Goal: Check status: Check status

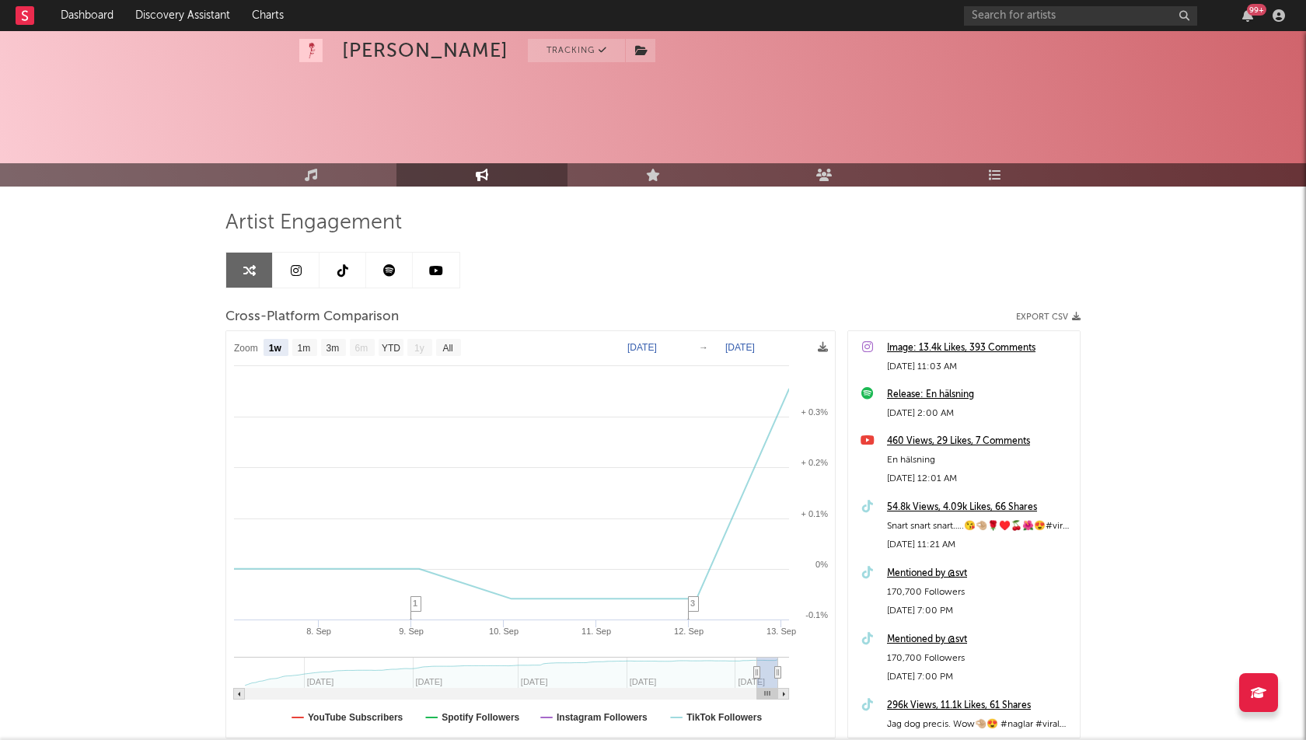
select select "1w"
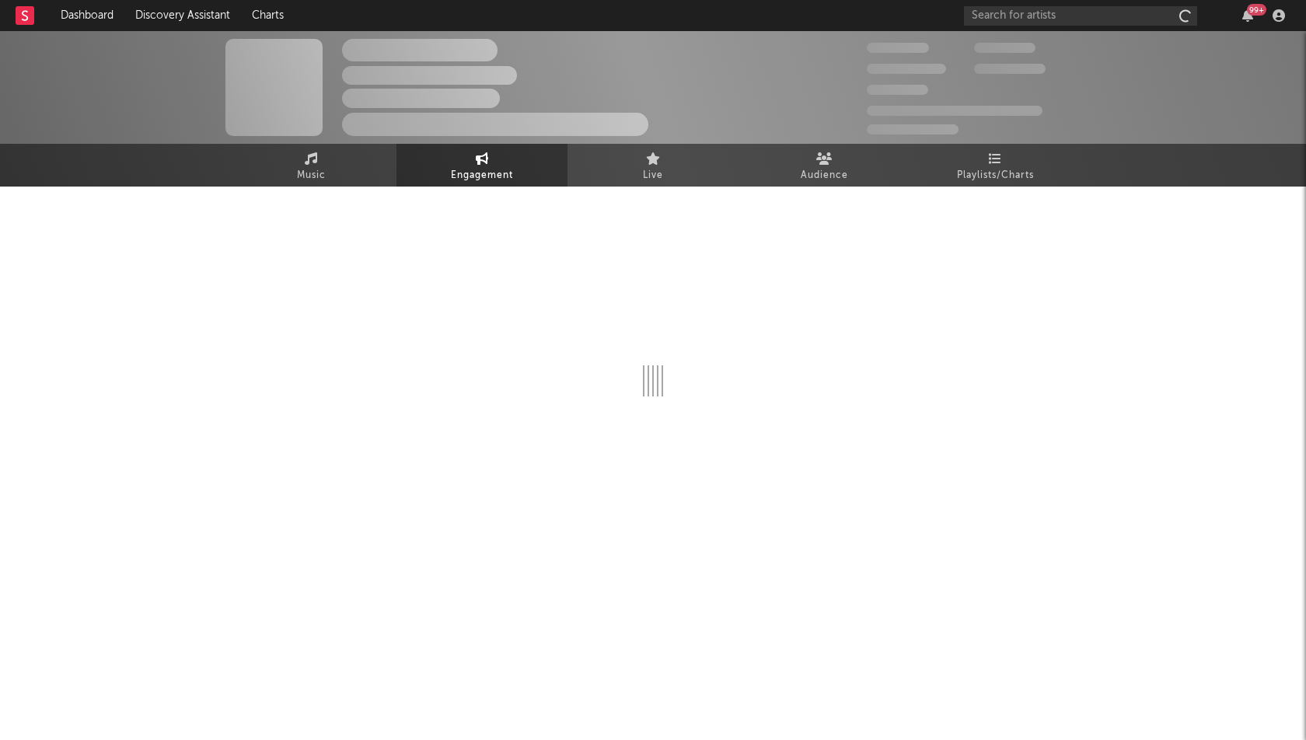
select select "1w"
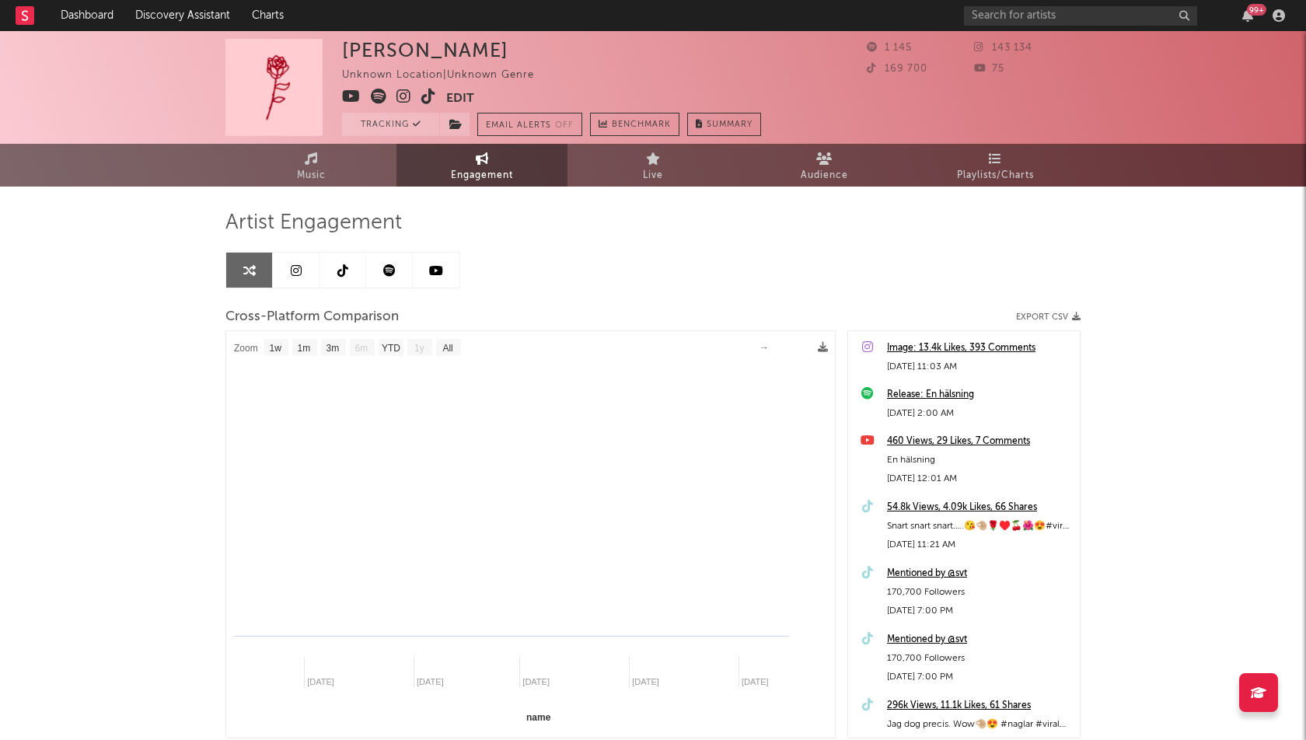
select select "1m"
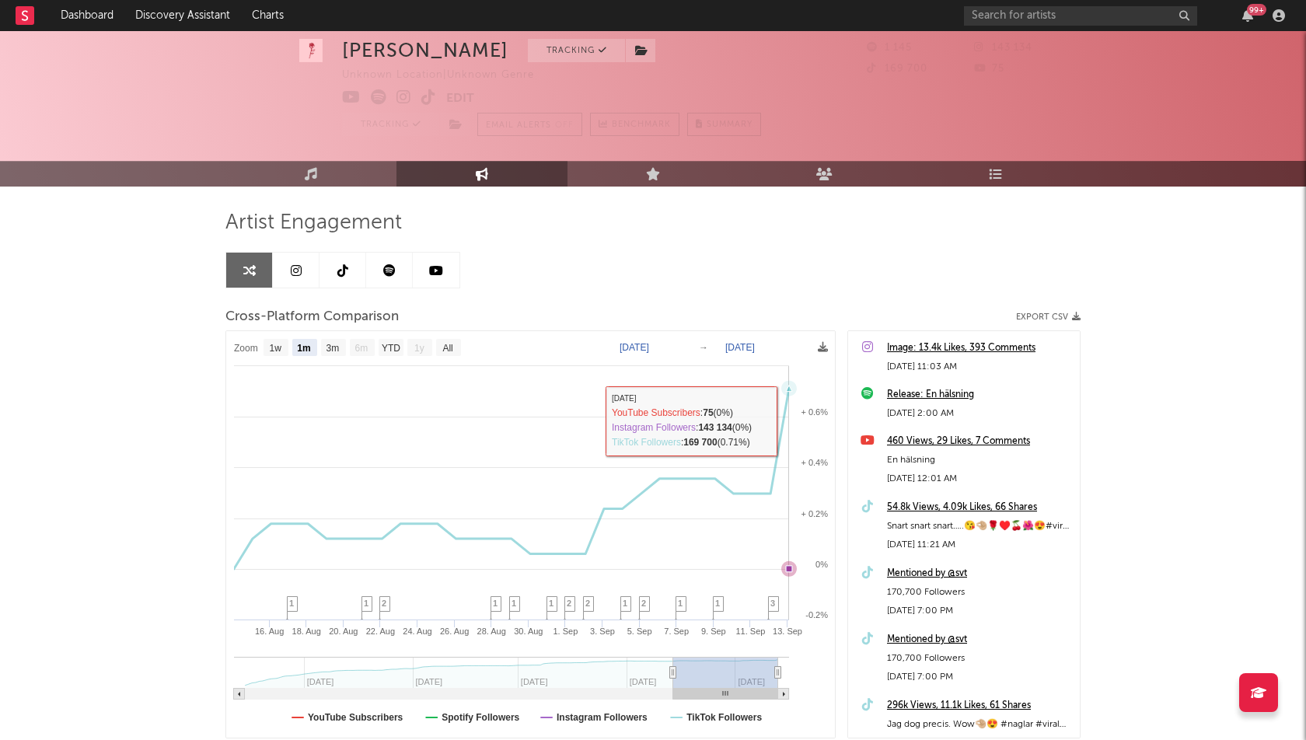
scroll to position [106, 0]
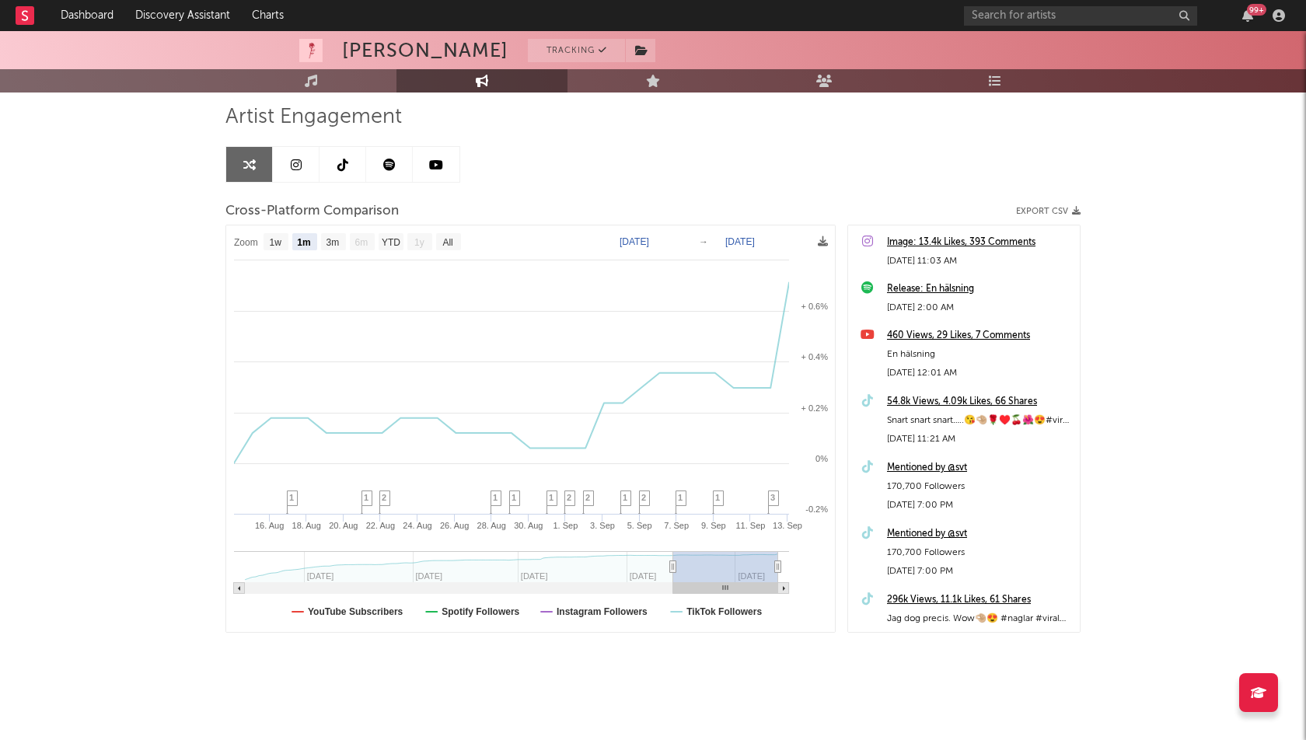
click at [113, 376] on div "[PERSON_NAME] Tracking Unknown Location | Unknown Genre Edit Tracking Email Ale…" at bounding box center [653, 333] width 1306 height 816
click at [274, 239] on text "1w" at bounding box center [276, 242] width 12 height 11
select select "1w"
type input "[DATE]"
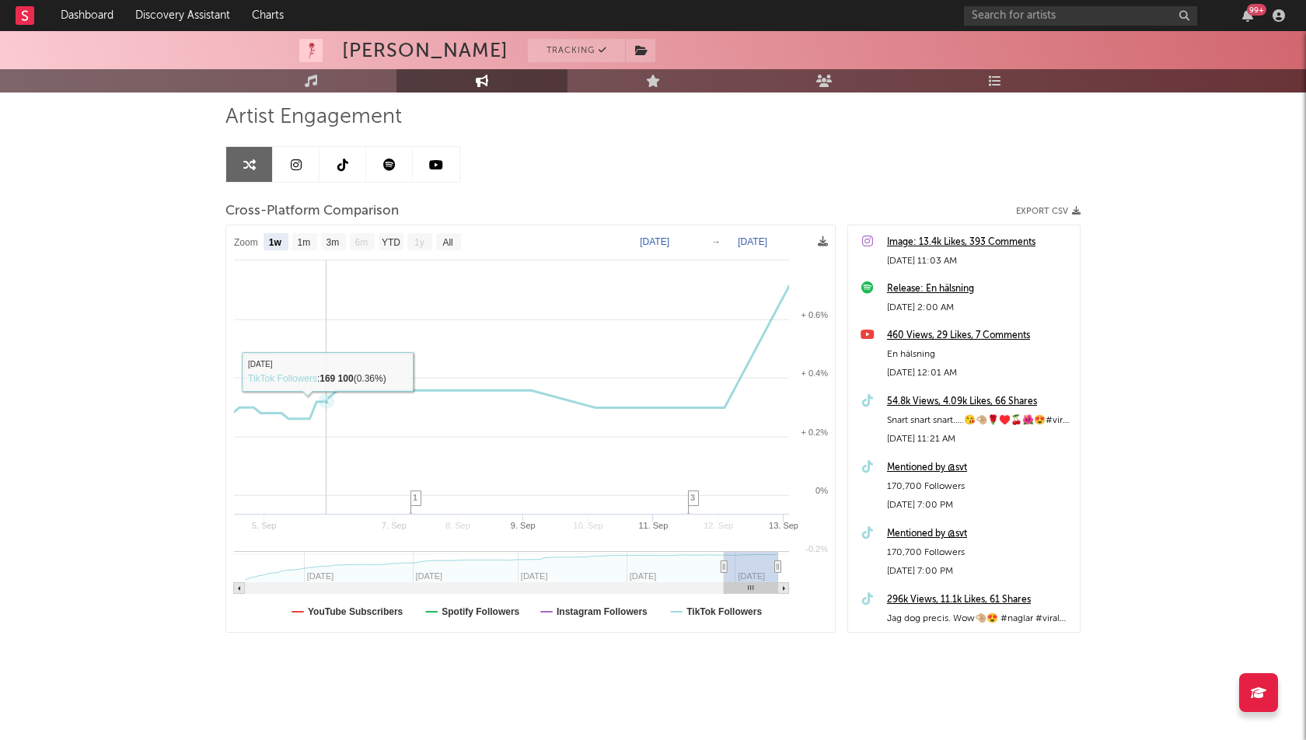
select select "1w"
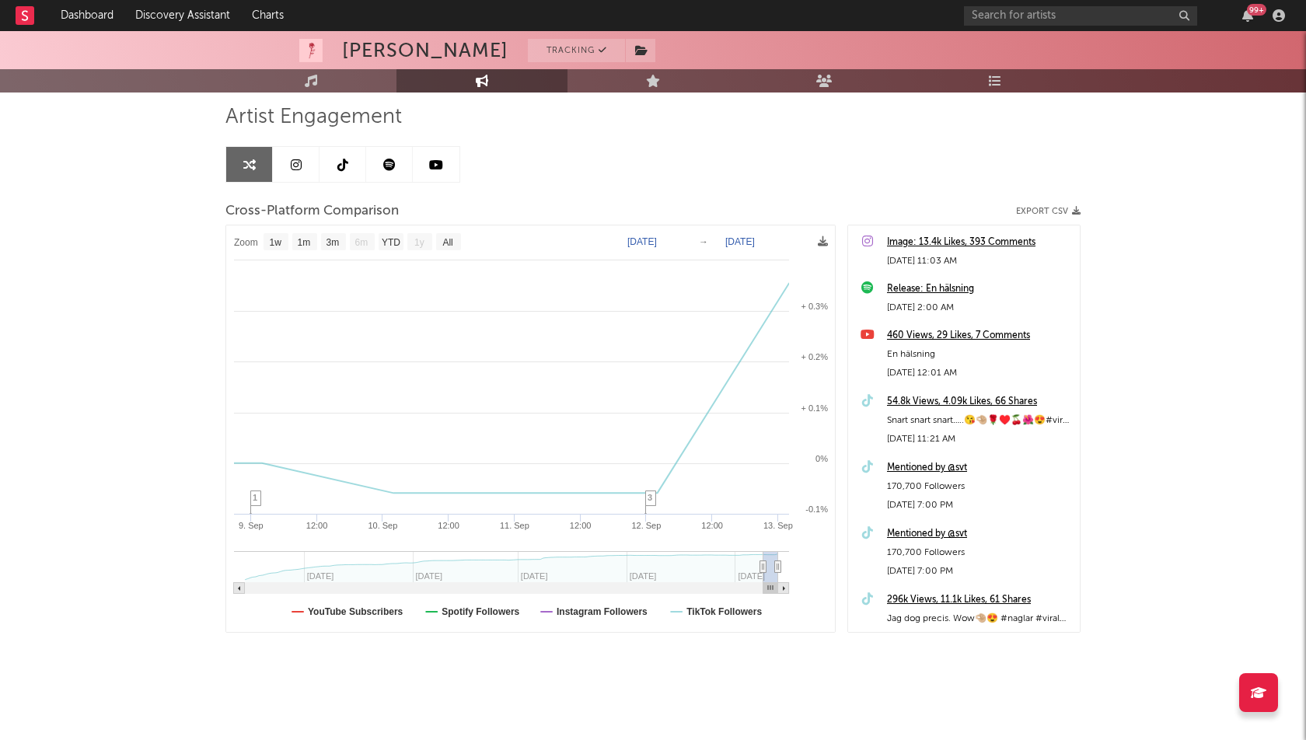
type input "[DATE]"
select select "1w"
drag, startPoint x: 756, startPoint y: 568, endPoint x: 773, endPoint y: 567, distance: 16.3
